Goal: Information Seeking & Learning: Learn about a topic

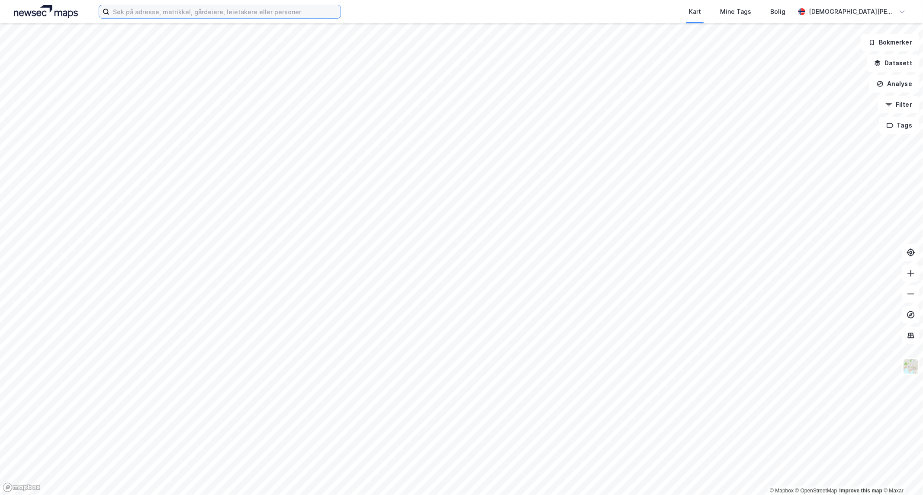
click at [270, 7] on input at bounding box center [224, 11] width 231 height 13
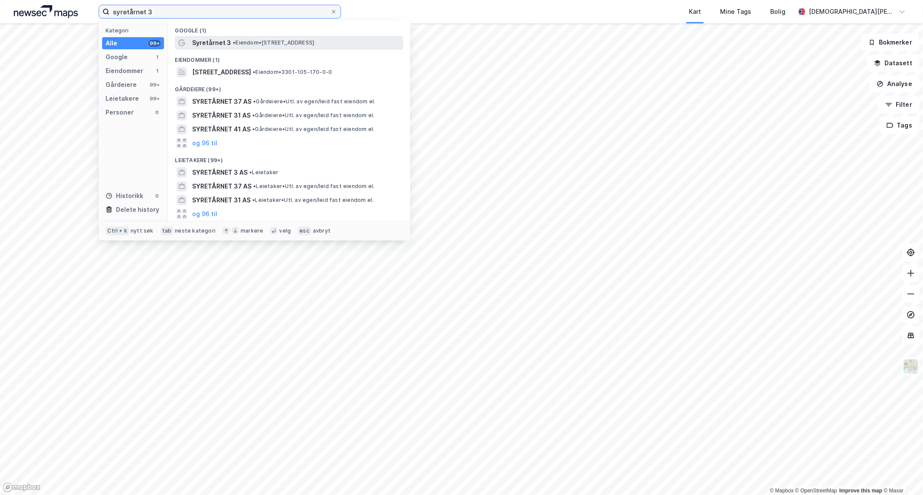
type input "syretårnet 3"
click at [247, 42] on span "• Eiendom • [STREET_ADDRESS]" at bounding box center [273, 42] width 81 height 7
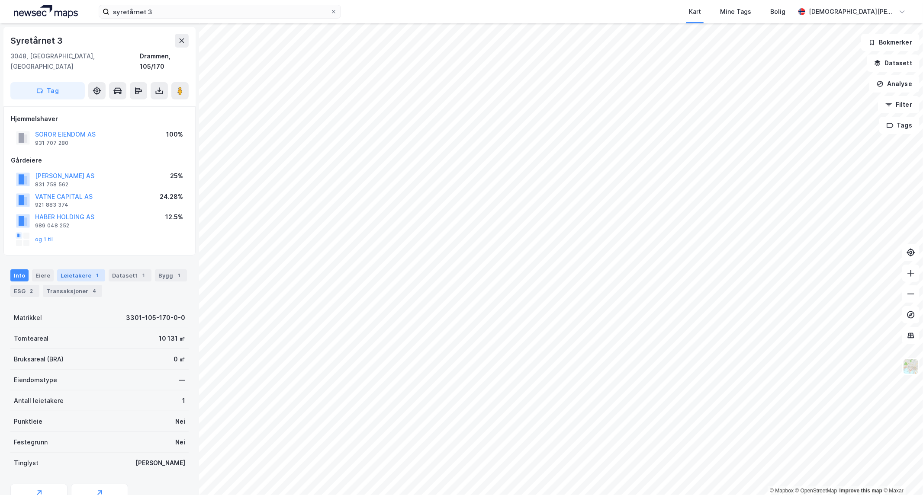
click at [81, 269] on div "Leietakere 1" at bounding box center [81, 275] width 48 height 12
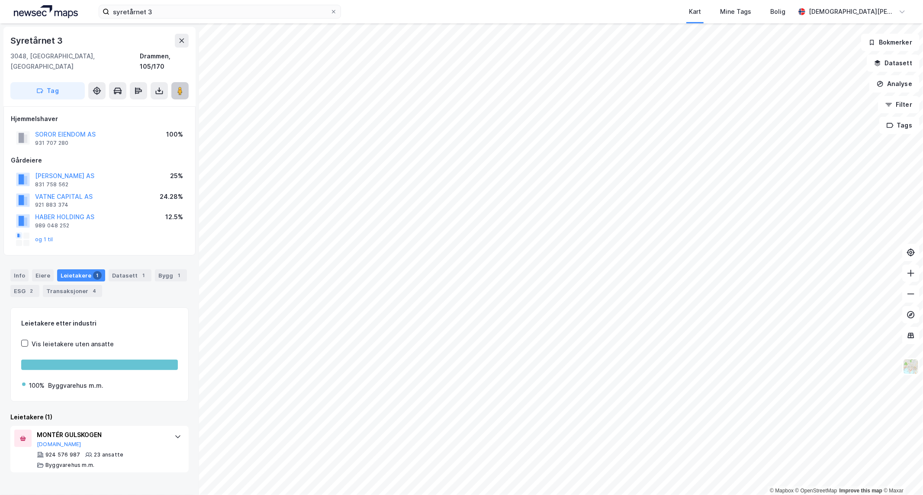
click at [176, 87] on icon at bounding box center [180, 91] width 9 height 9
